Goal: Task Accomplishment & Management: Complete application form

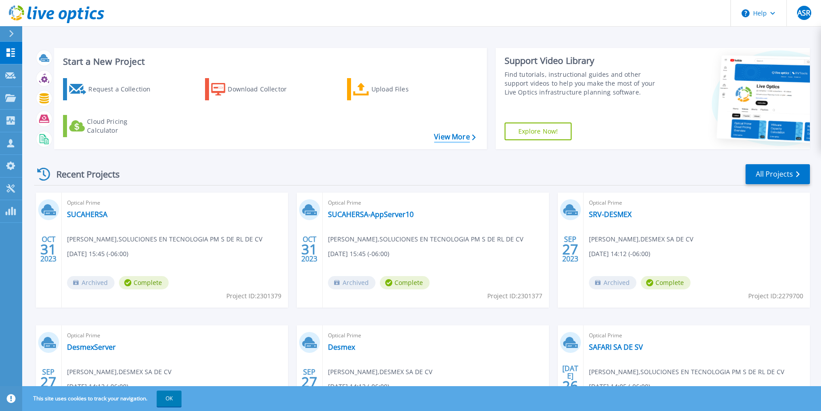
click at [453, 136] on link "View More" at bounding box center [454, 137] width 41 height 8
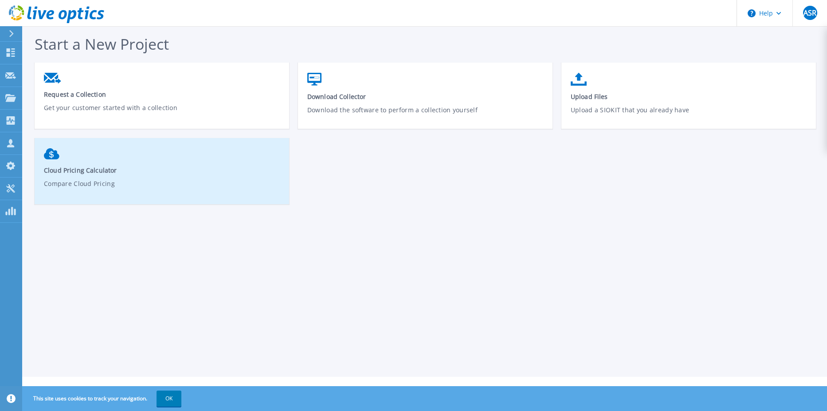
click at [178, 172] on span "Cloud Pricing Calculator" at bounding box center [162, 170] width 236 height 8
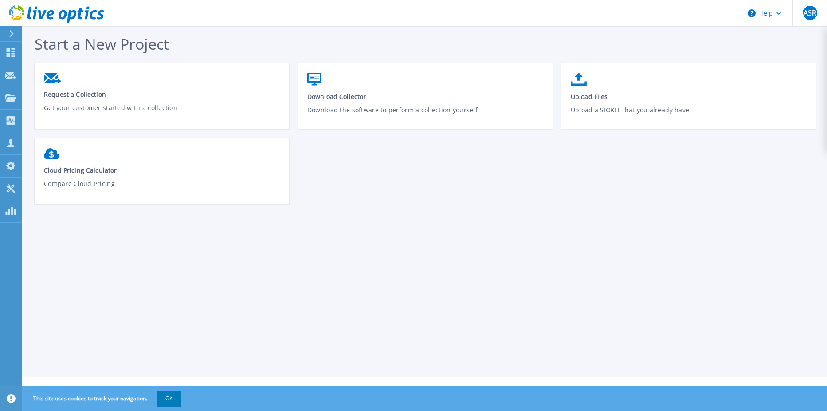
click at [12, 32] on icon at bounding box center [11, 33] width 4 height 7
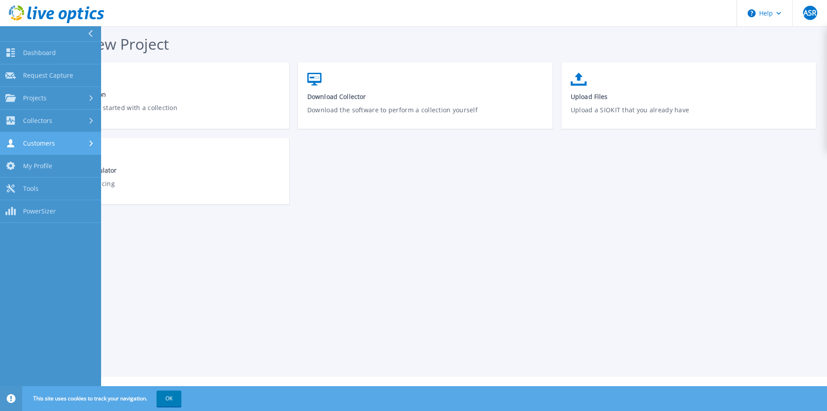
click at [63, 140] on div "Customers" at bounding box center [50, 143] width 90 height 8
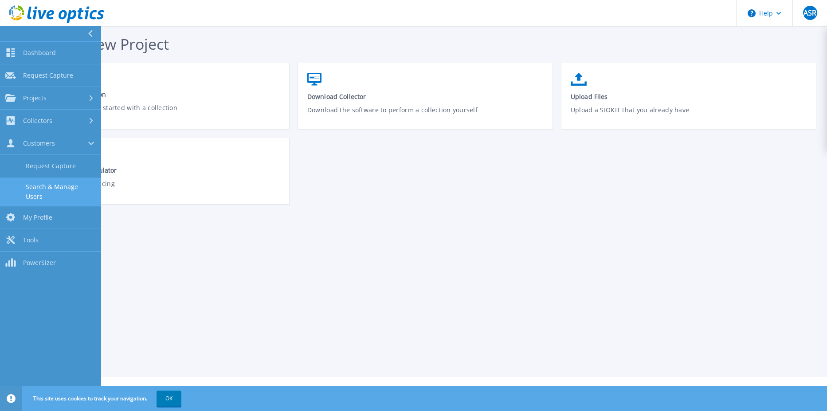
click at [75, 185] on link "Search & Manage Users" at bounding box center [50, 191] width 101 height 28
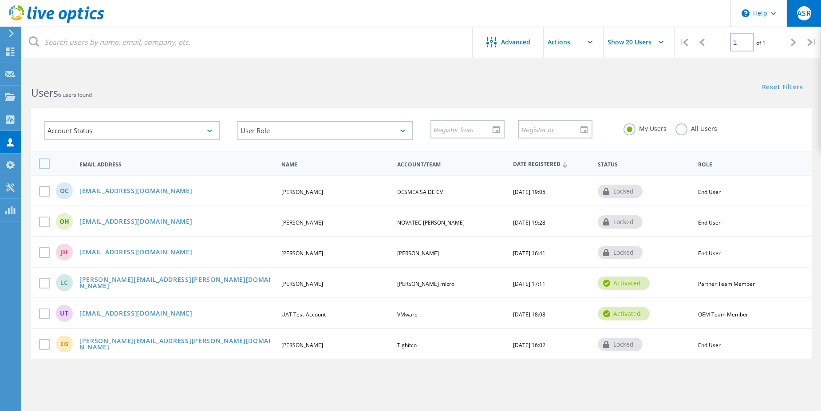
click at [807, 11] on span "ASR" at bounding box center [803, 13] width 13 height 7
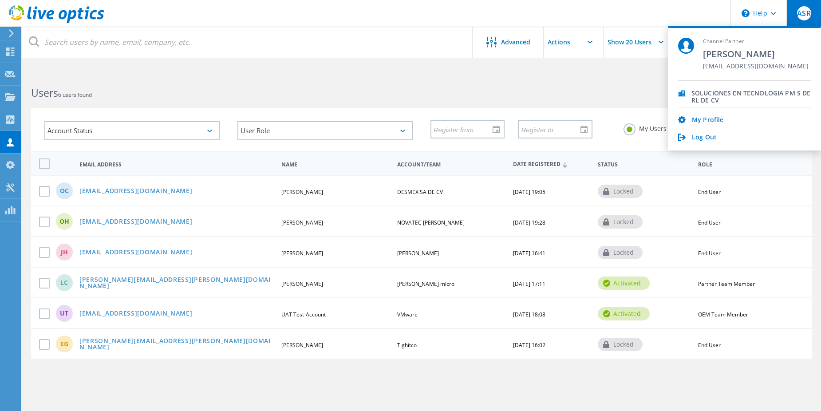
click at [715, 92] on span "SOLUCIONES EN TECNOLOGIA PM S DE RL DE CV" at bounding box center [750, 94] width 119 height 8
click at [707, 118] on link "My Profile" at bounding box center [706, 120] width 31 height 8
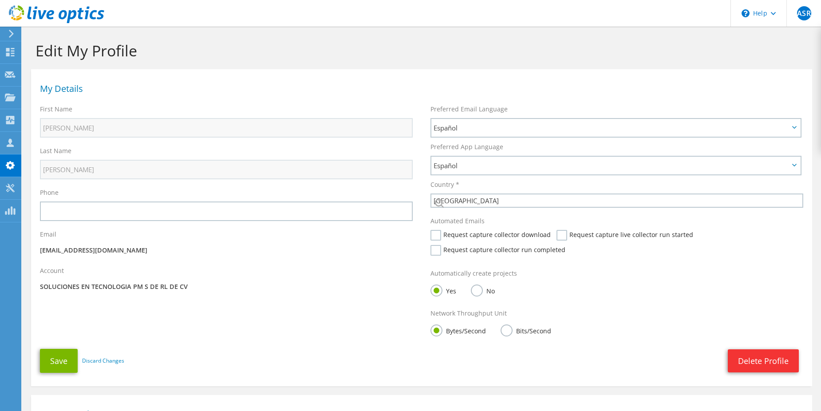
select select "151"
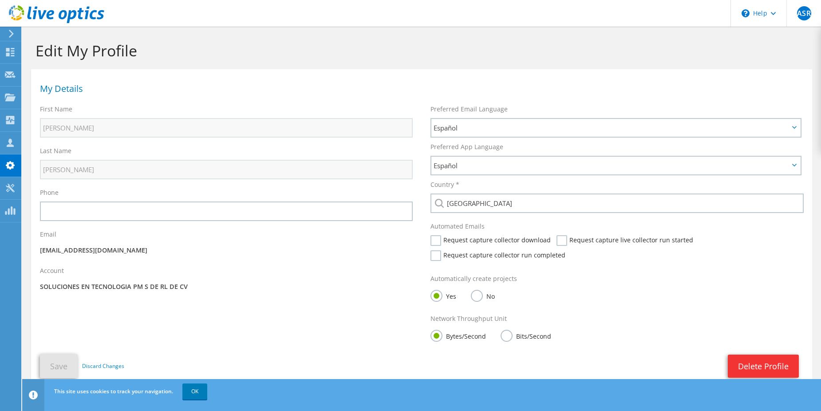
click at [11, 31] on use at bounding box center [11, 34] width 5 height 8
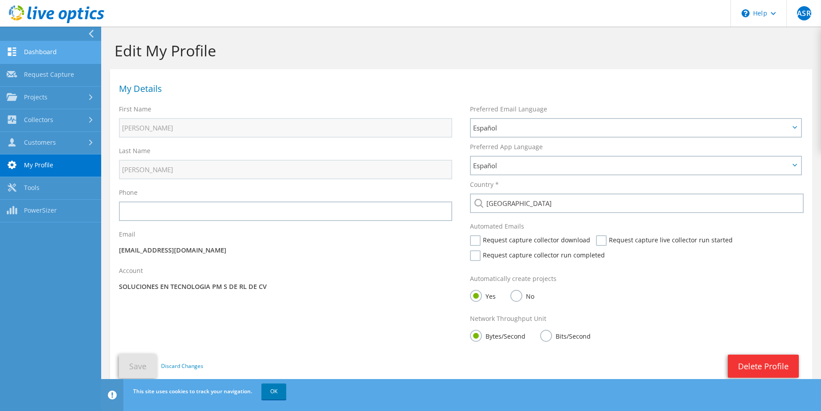
click at [49, 49] on link "Dashboard" at bounding box center [50, 52] width 101 height 23
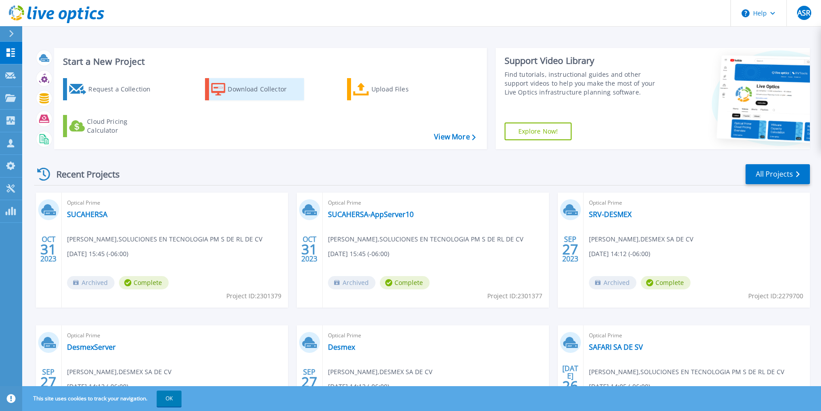
click at [266, 88] on div "Download Collector" at bounding box center [263, 89] width 71 height 18
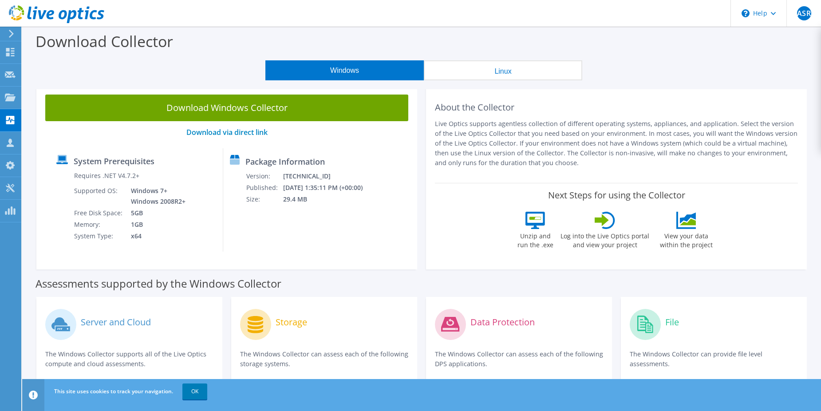
click at [8, 33] on icon at bounding box center [11, 34] width 7 height 8
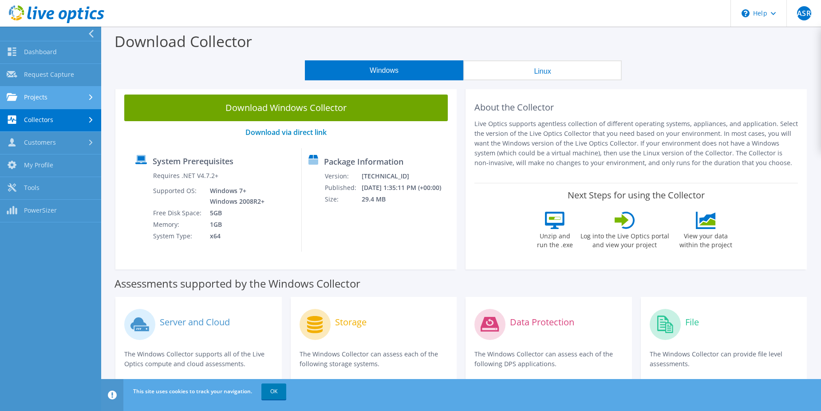
click at [43, 102] on link "Projects" at bounding box center [50, 97] width 101 height 23
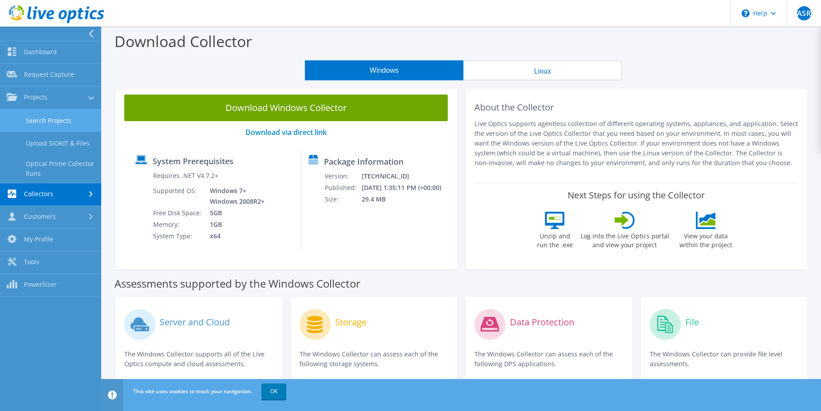
click at [77, 118] on link "Search Projects" at bounding box center [50, 120] width 101 height 23
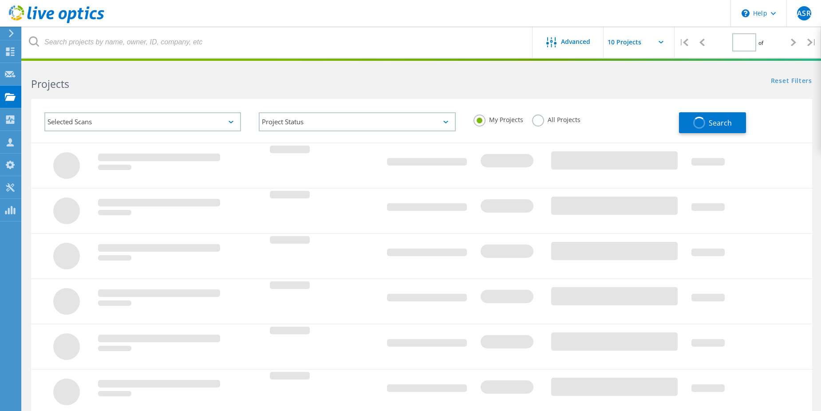
type input "1"
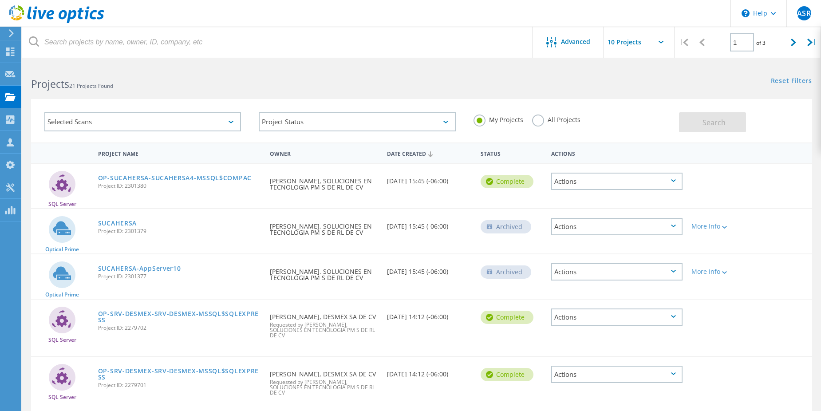
click at [8, 31] on icon at bounding box center [11, 33] width 7 height 8
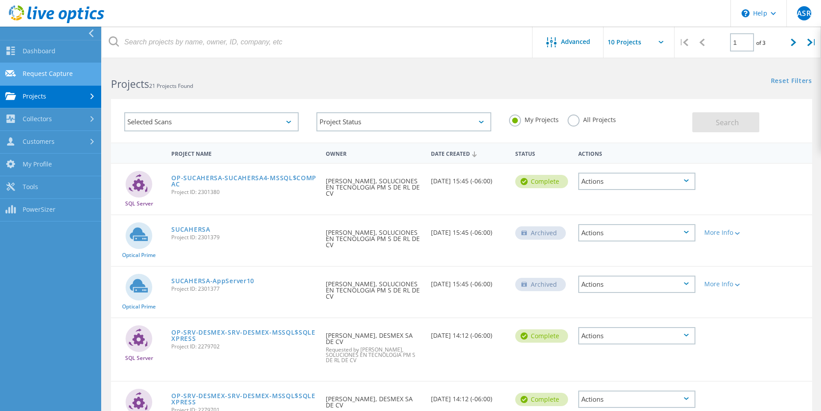
click at [50, 75] on link "Request Capture" at bounding box center [50, 74] width 101 height 23
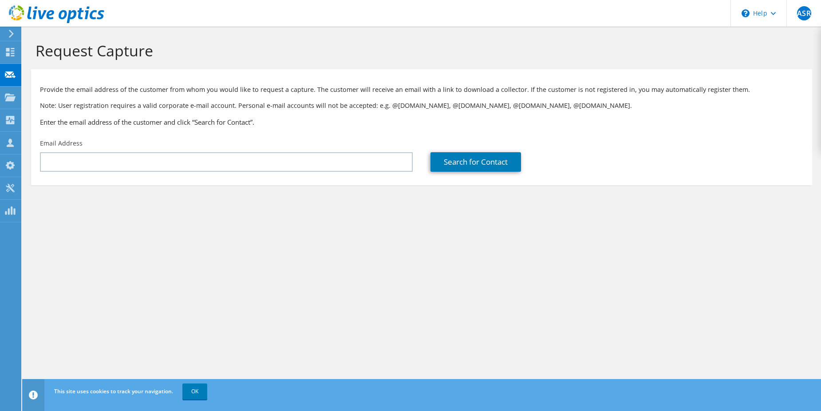
click at [11, 30] on icon at bounding box center [11, 34] width 7 height 8
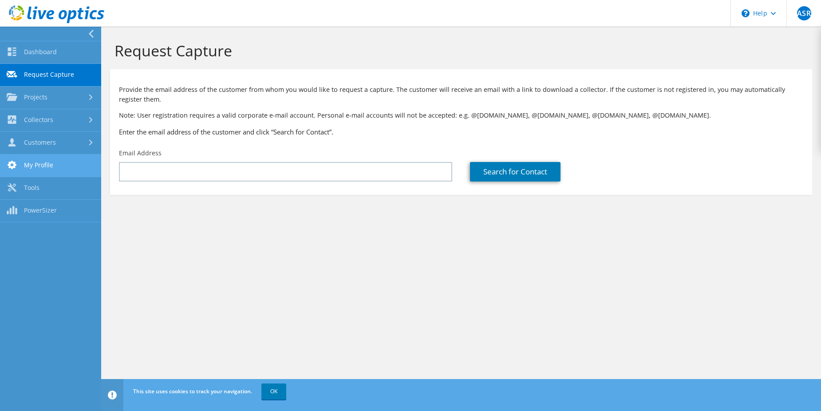
click at [47, 164] on link "My Profile" at bounding box center [50, 165] width 101 height 23
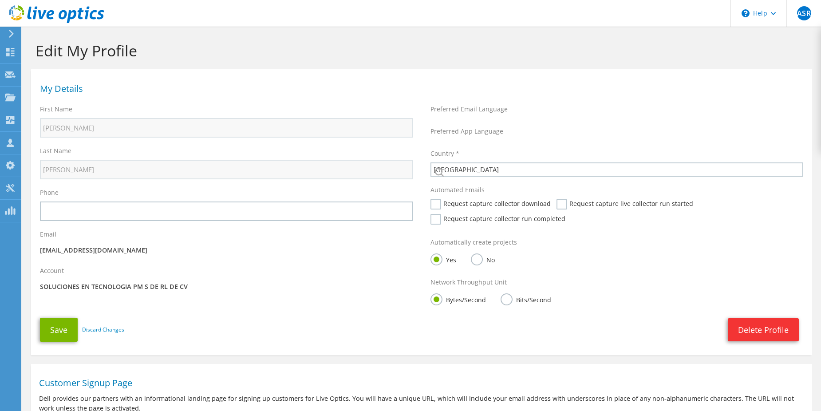
select select "151"
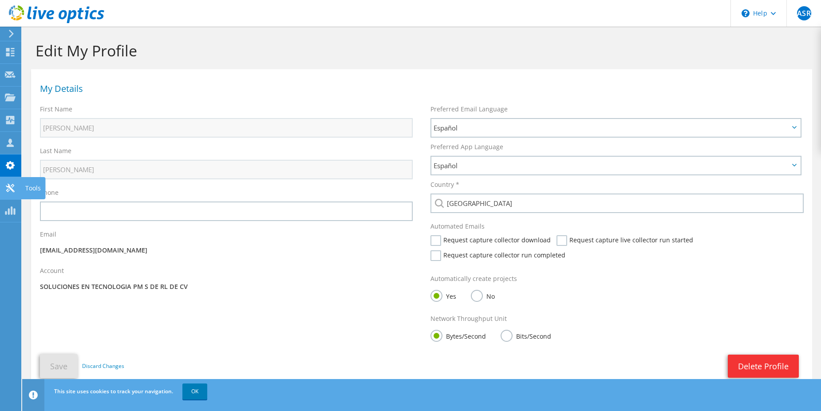
click at [6, 187] on icon at bounding box center [10, 188] width 11 height 8
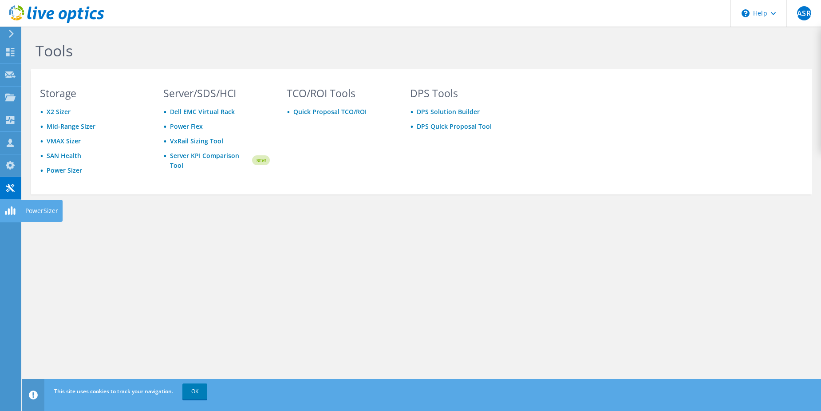
click at [12, 207] on use at bounding box center [10, 210] width 10 height 8
click at [9, 211] on use at bounding box center [10, 210] width 10 height 8
click at [154, 267] on div "Tools Storage X2 Sizer Mid-Range Sizer VMAX Sizer SAN Health Power Sizer Server…" at bounding box center [421, 219] width 798 height 384
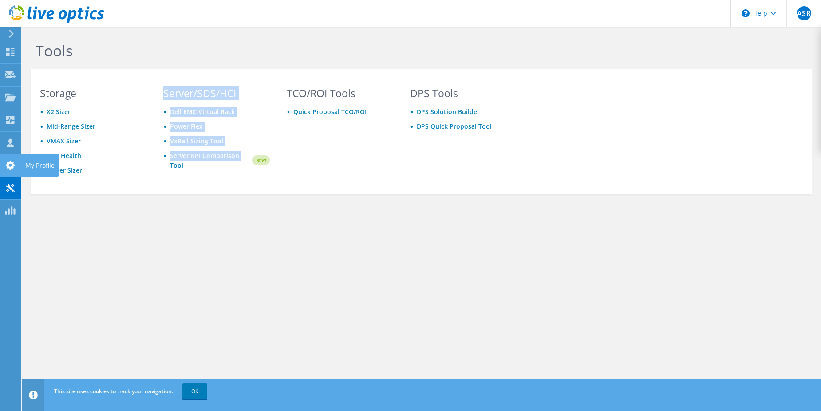
click at [8, 164] on use at bounding box center [10, 165] width 9 height 8
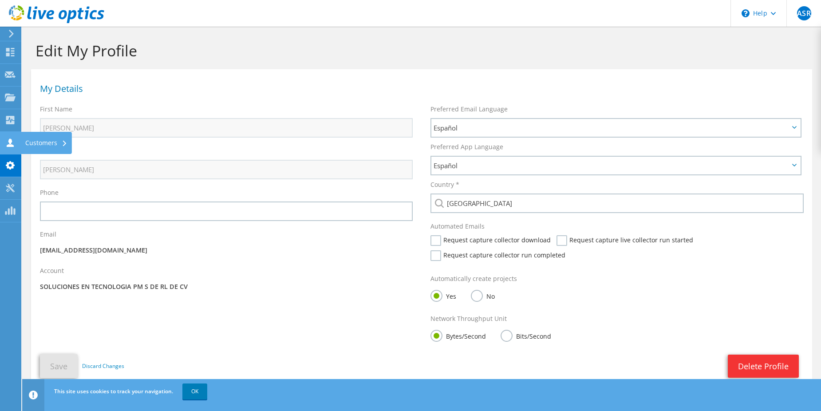
click at [8, 141] on icon at bounding box center [10, 142] width 11 height 8
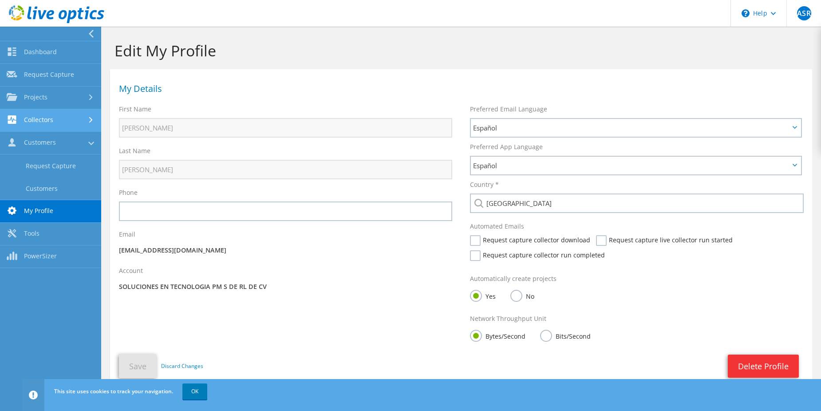
click at [43, 122] on link "Collectors" at bounding box center [50, 120] width 101 height 23
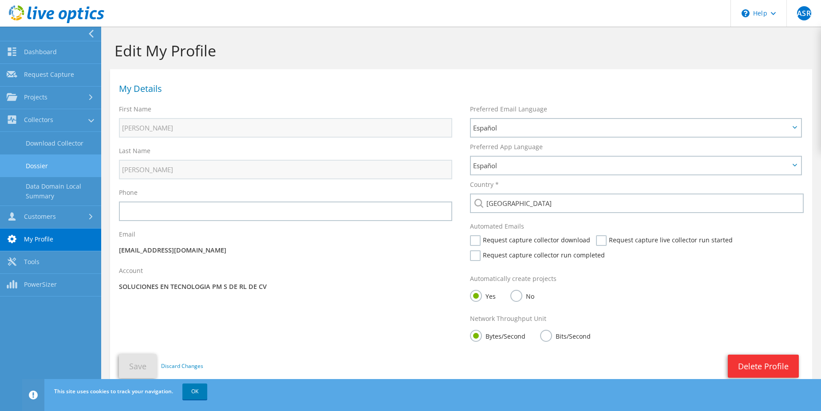
click at [57, 165] on link "Dossier" at bounding box center [50, 165] width 101 height 23
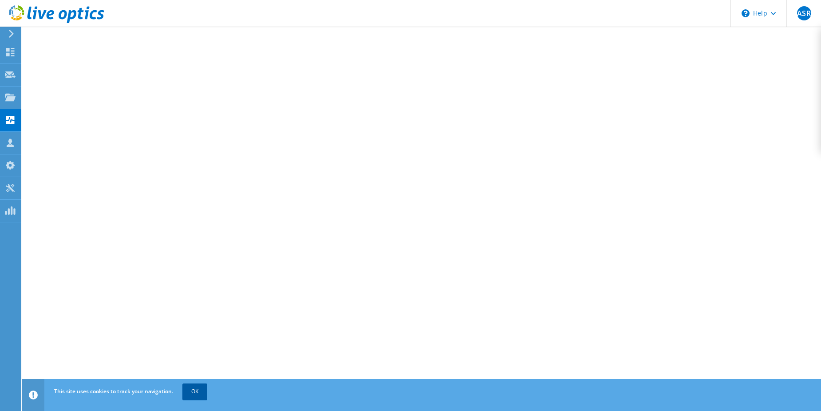
click at [202, 385] on link "OK" at bounding box center [194, 391] width 25 height 16
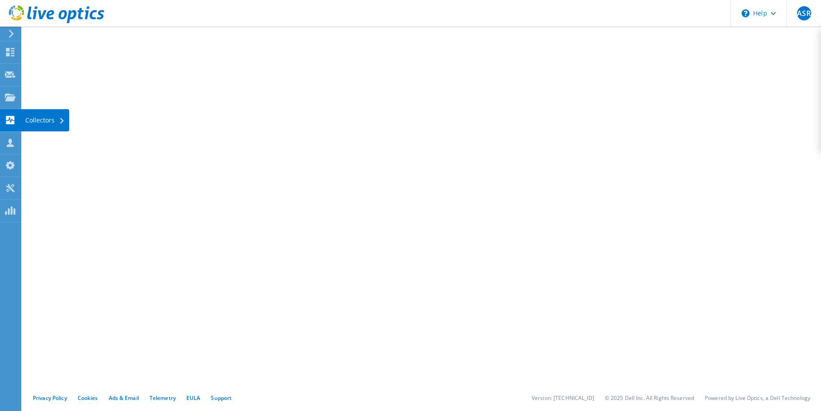
click at [10, 117] on use at bounding box center [10, 120] width 8 height 8
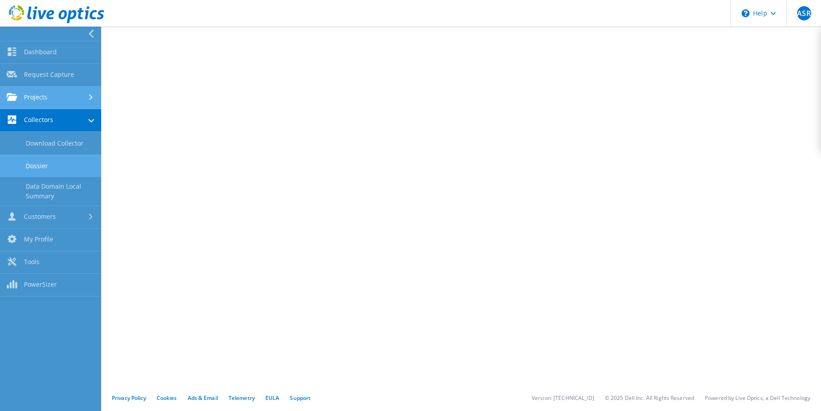
click at [53, 97] on link "Projects" at bounding box center [50, 97] width 101 height 23
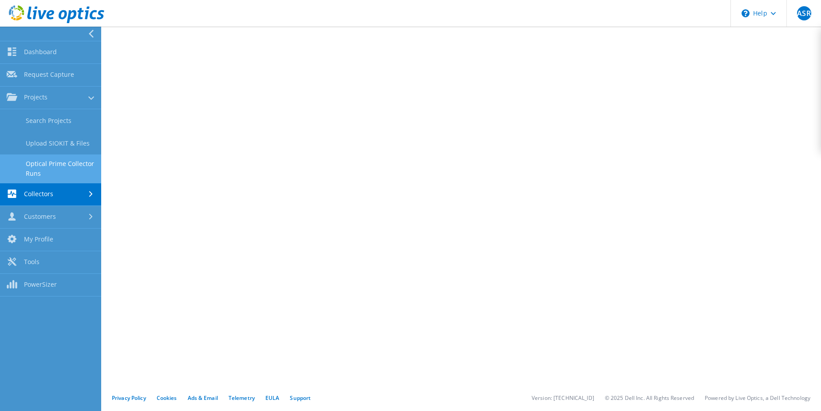
click at [53, 168] on link "Optical Prime Collector Runs" at bounding box center [50, 168] width 101 height 28
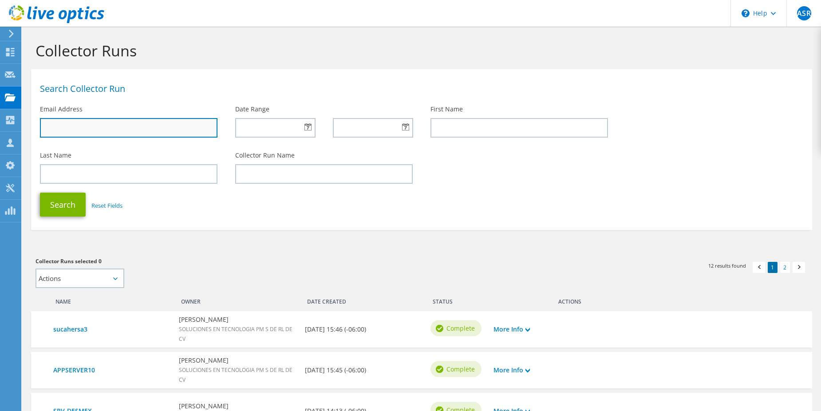
click at [158, 130] on input "text" at bounding box center [128, 128] width 177 height 20
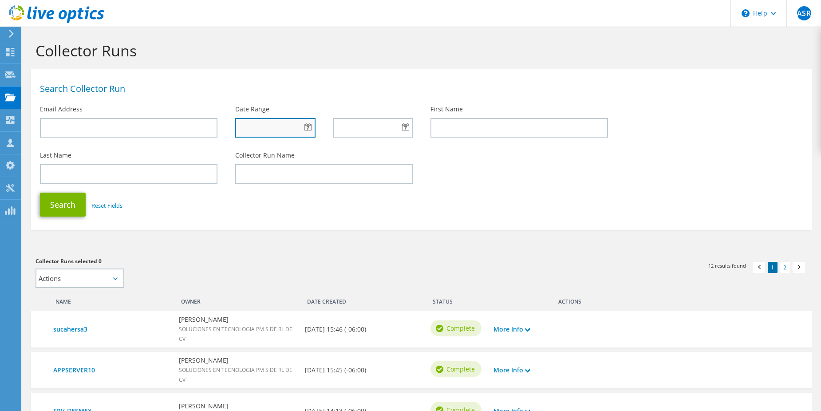
click at [284, 127] on input "text" at bounding box center [275, 128] width 80 height 20
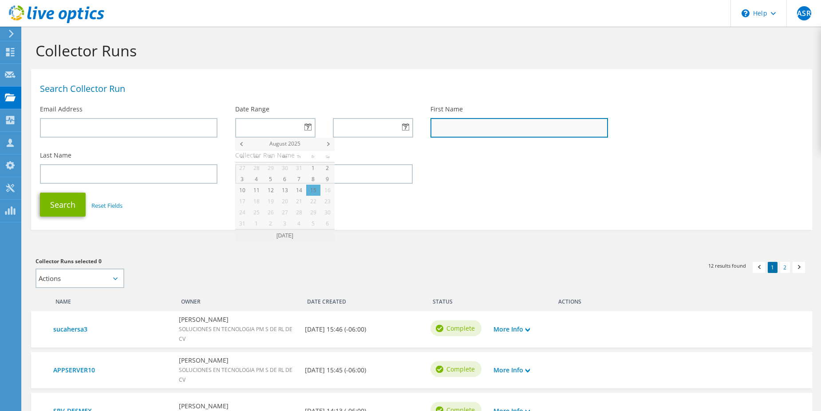
click at [464, 136] on input "text" at bounding box center [518, 128] width 177 height 20
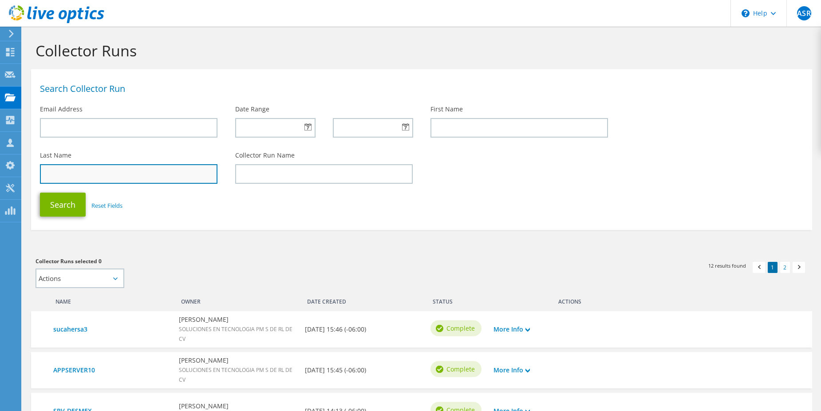
click at [166, 179] on input "text" at bounding box center [128, 174] width 177 height 20
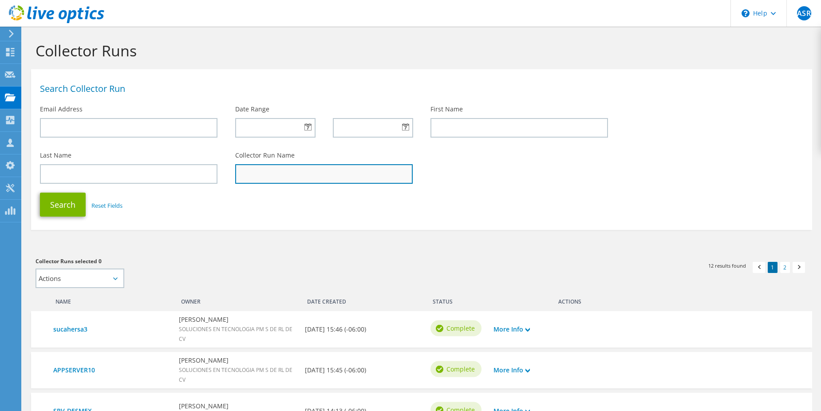
click at [281, 177] on input "text" at bounding box center [323, 174] width 177 height 20
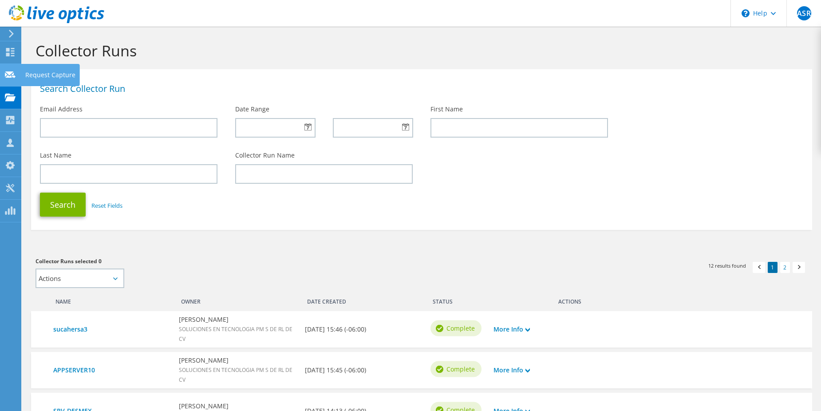
click at [7, 72] on use at bounding box center [10, 74] width 11 height 7
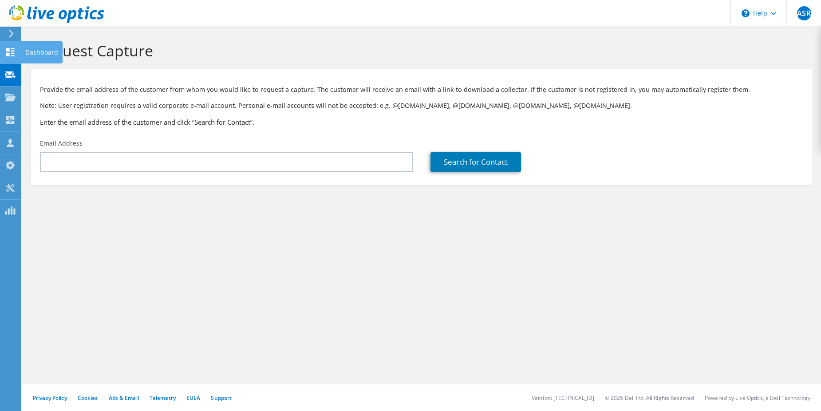
click at [9, 54] on use at bounding box center [10, 52] width 8 height 8
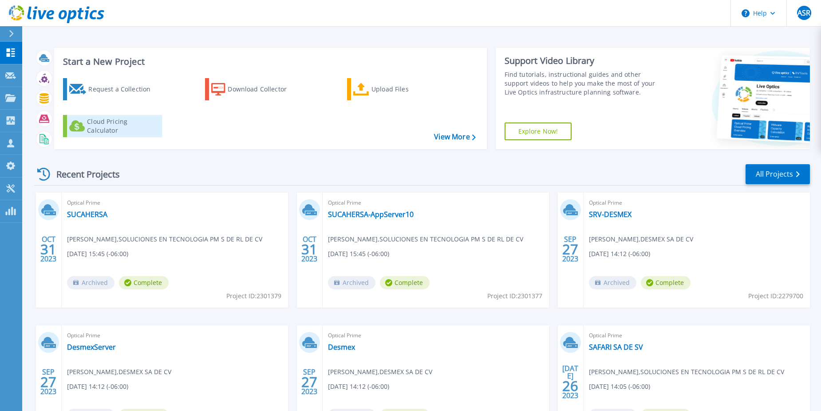
click at [102, 126] on div "Cloud Pricing Calculator" at bounding box center [122, 126] width 71 height 18
click at [548, 134] on link "Explore Now!" at bounding box center [537, 131] width 67 height 18
click at [449, 139] on link "View More" at bounding box center [454, 137] width 41 height 8
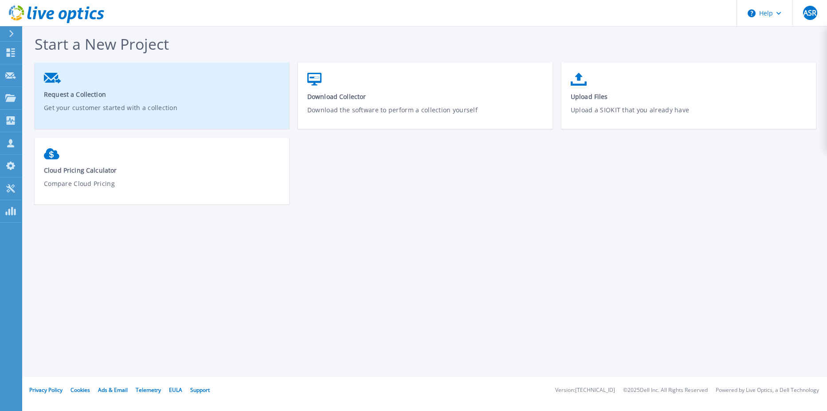
click at [72, 86] on link "Request a Collection Get your customer started with a collection" at bounding box center [162, 98] width 255 height 61
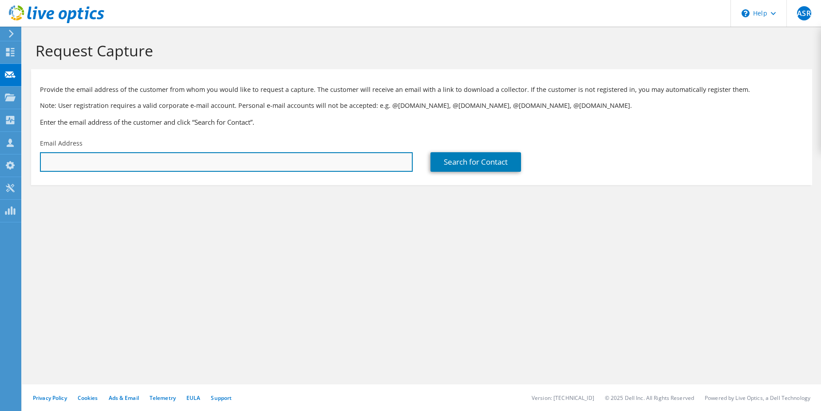
click at [100, 165] on input "text" at bounding box center [226, 162] width 373 height 20
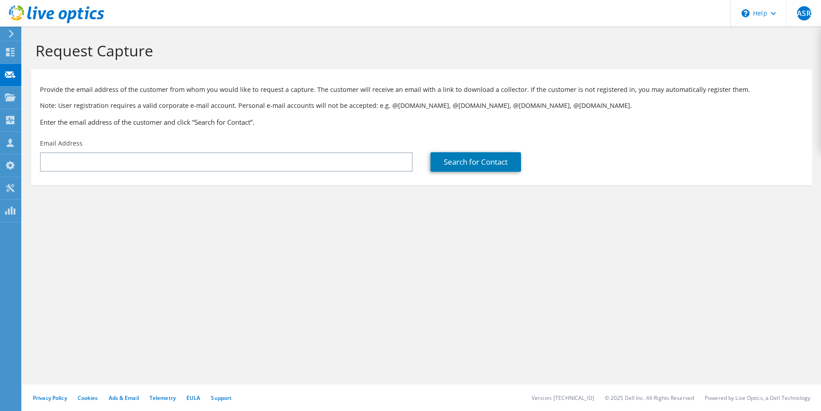
click at [311, 225] on section "Request Capture Provide the email address of the customer from whom you would l…" at bounding box center [421, 128] width 798 height 203
